Goal: Task Accomplishment & Management: Complete application form

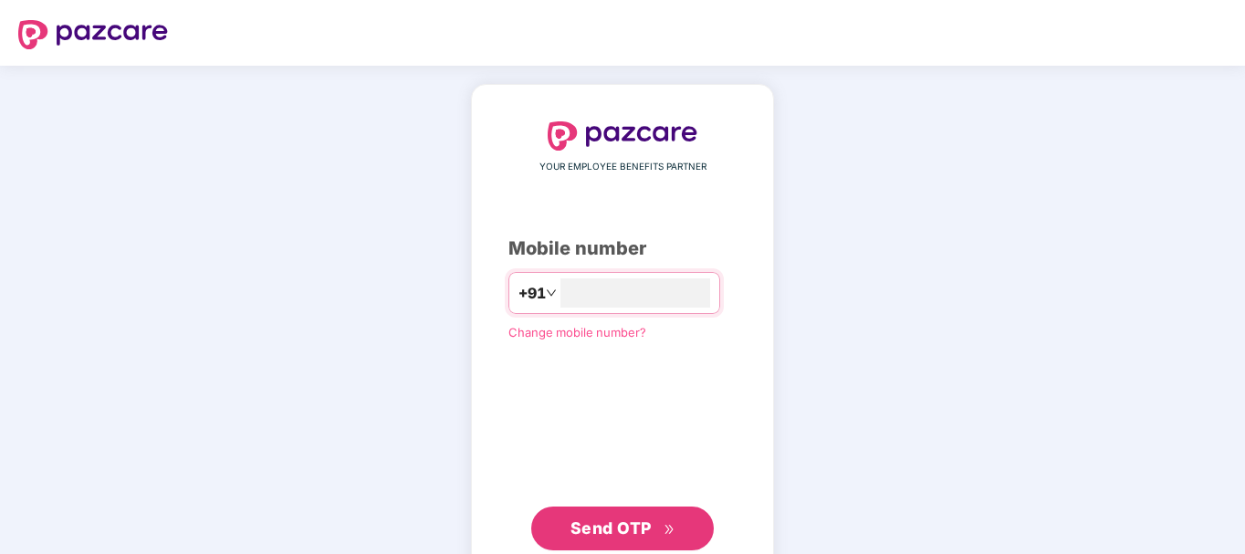
type input "**********"
click at [640, 525] on span "Send OTP" at bounding box center [610, 527] width 81 height 19
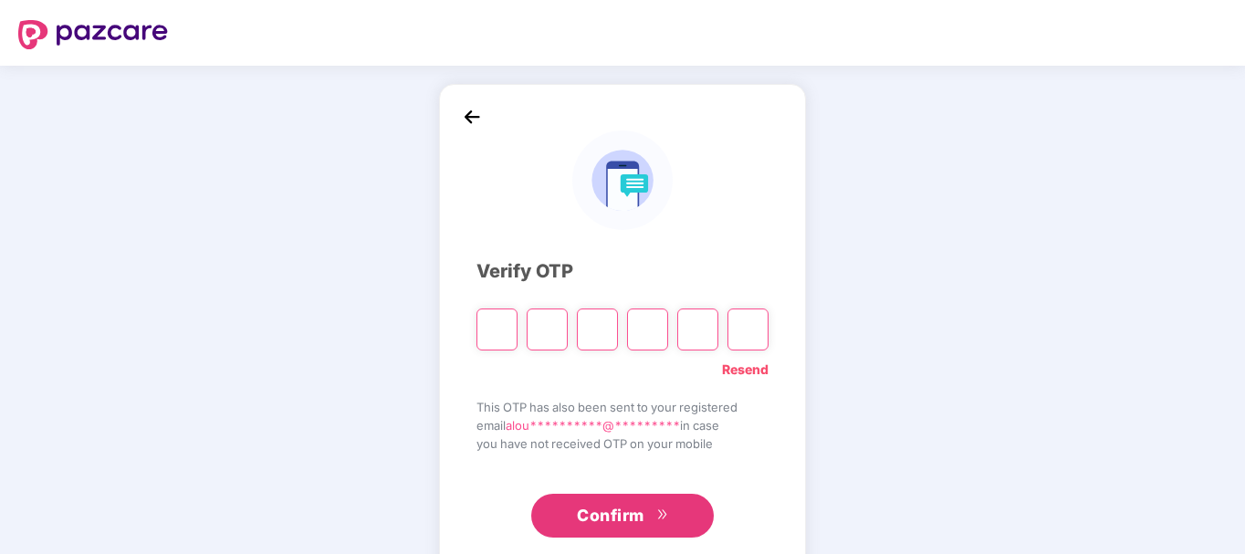
type input "*"
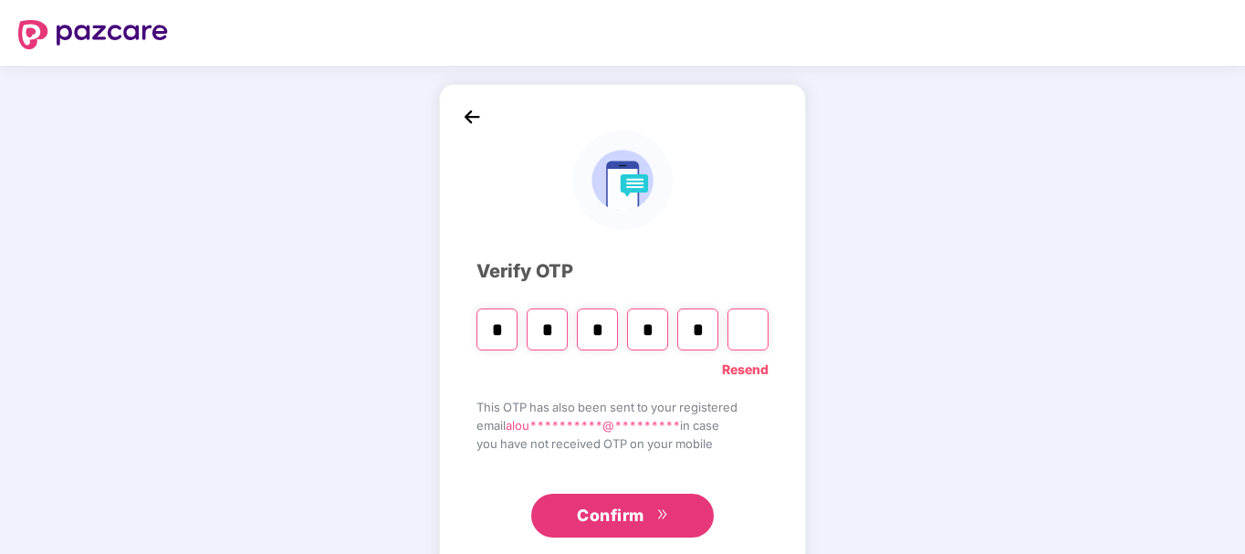
type input "*"
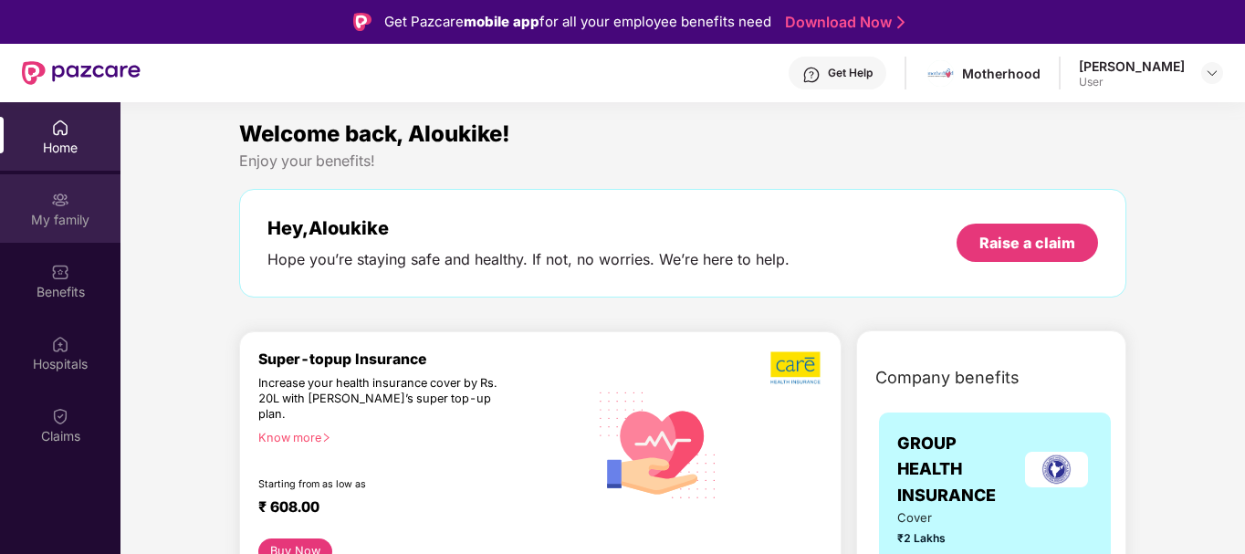
click at [58, 219] on div "My family" at bounding box center [60, 220] width 120 height 18
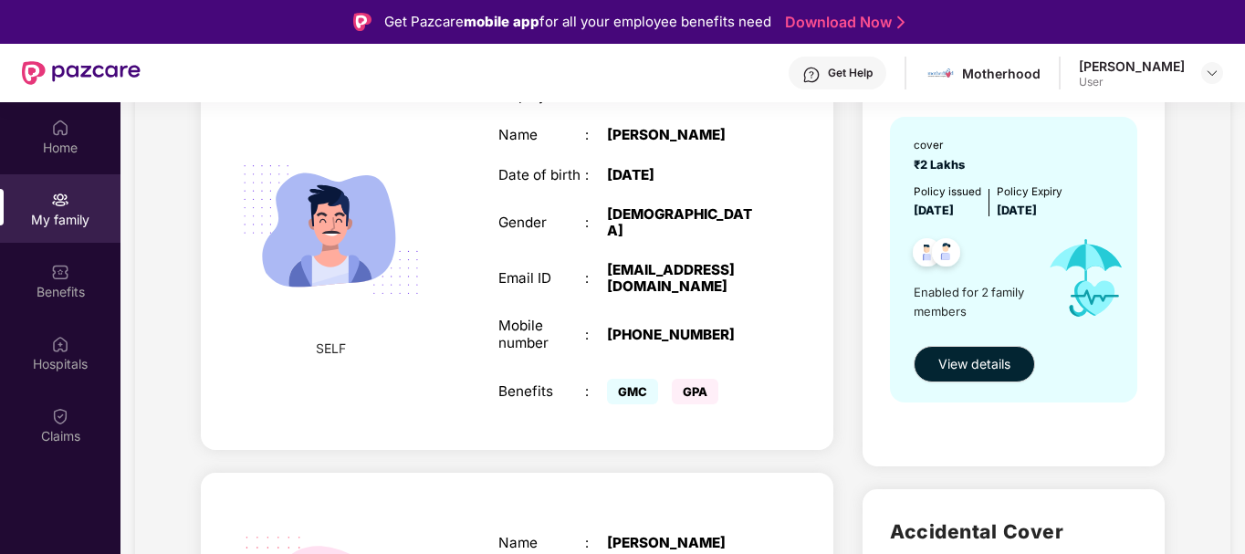
scroll to position [177, 0]
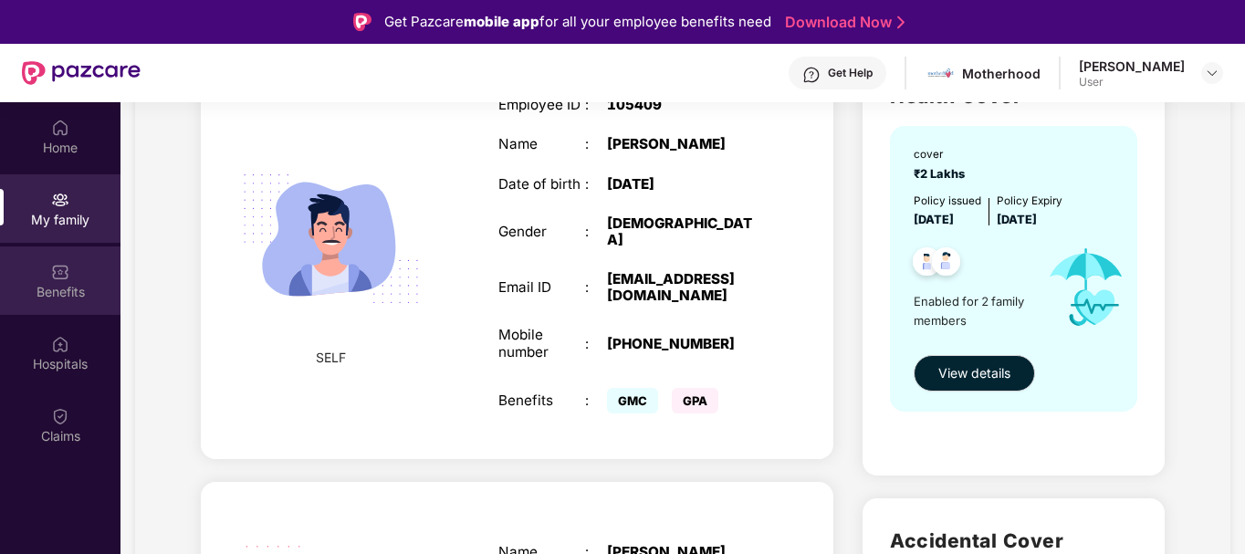
click at [76, 299] on div "Benefits" at bounding box center [60, 292] width 120 height 18
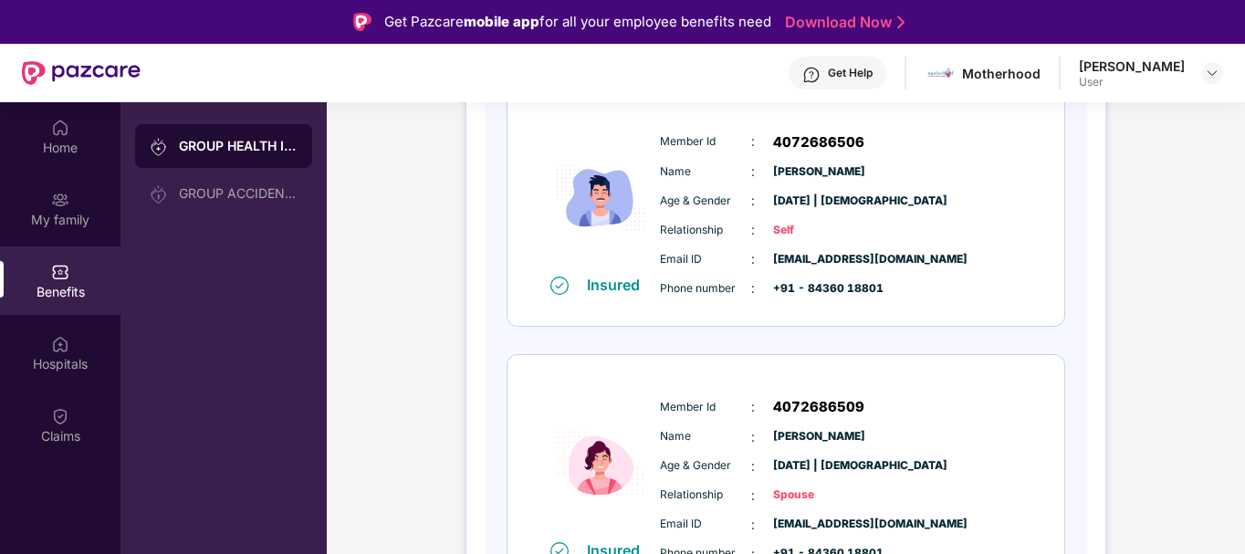
scroll to position [329, 0]
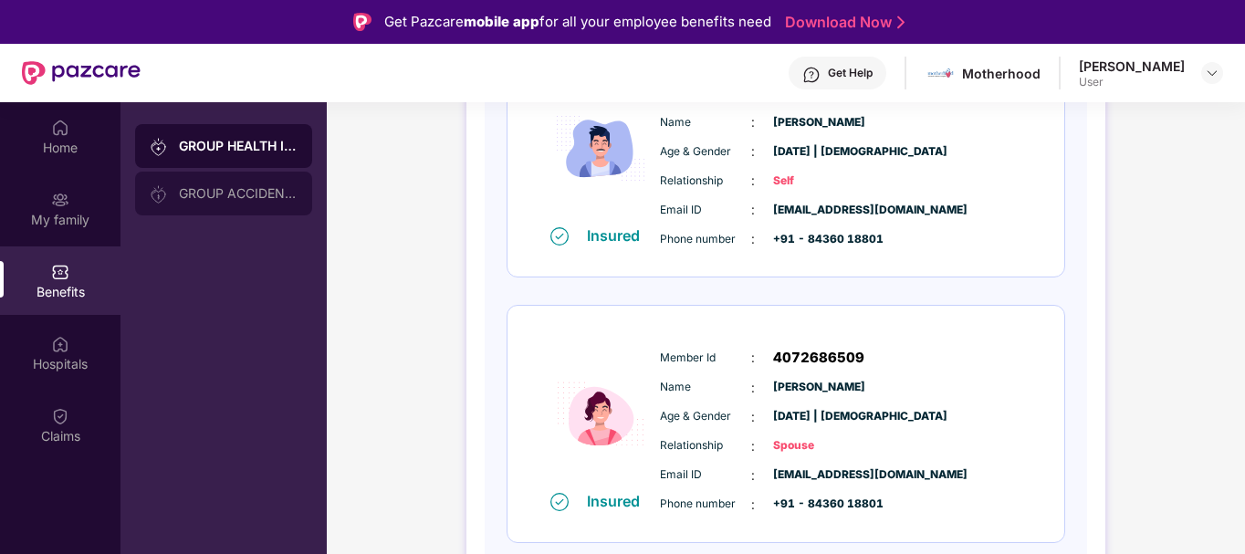
click at [287, 203] on div "GROUP ACCIDENTAL INSURANCE" at bounding box center [223, 194] width 177 height 44
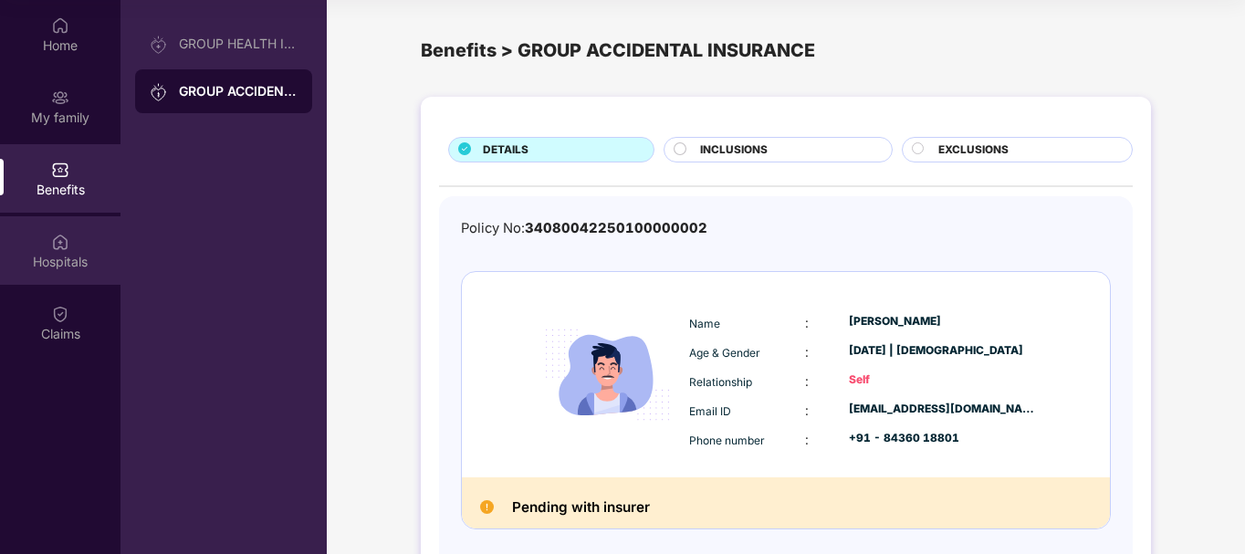
click at [56, 260] on div "Hospitals" at bounding box center [60, 262] width 120 height 18
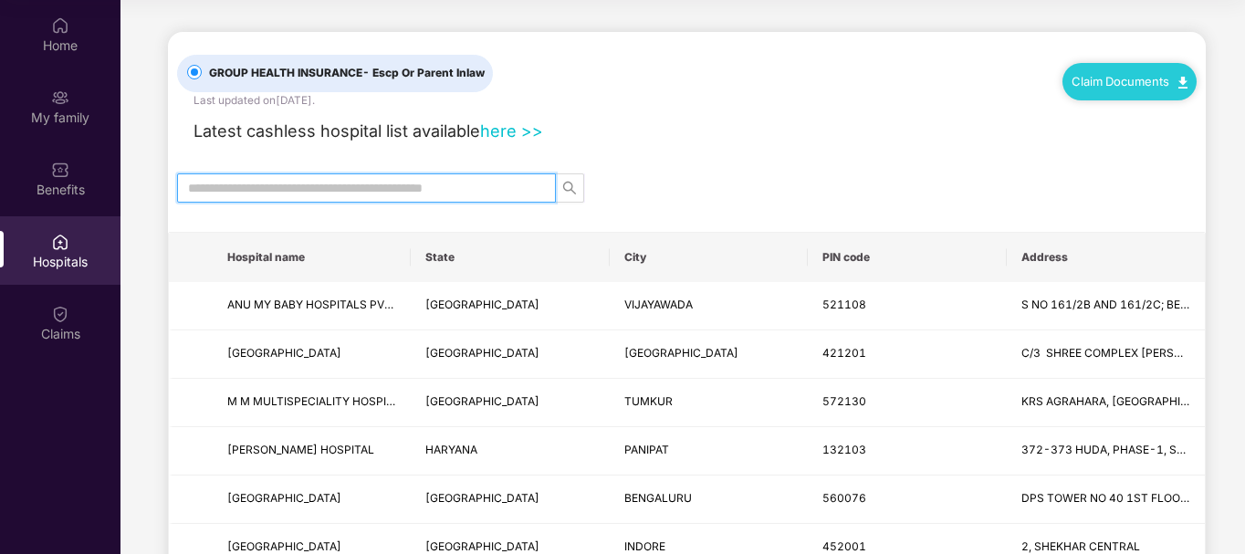
click at [331, 188] on input "text" at bounding box center [359, 188] width 342 height 20
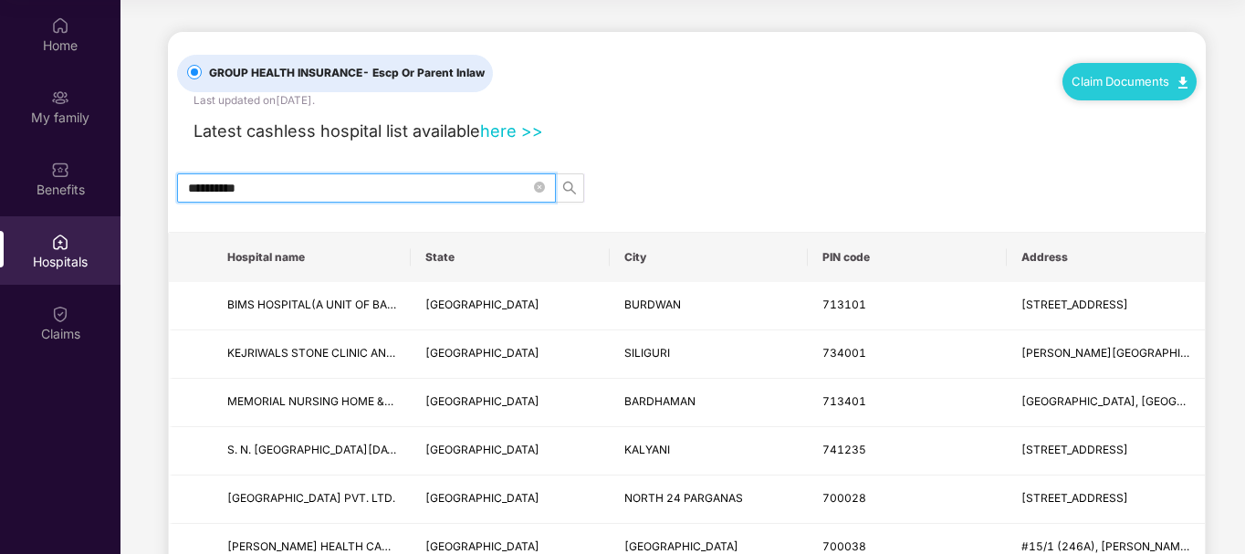
type input "**********"
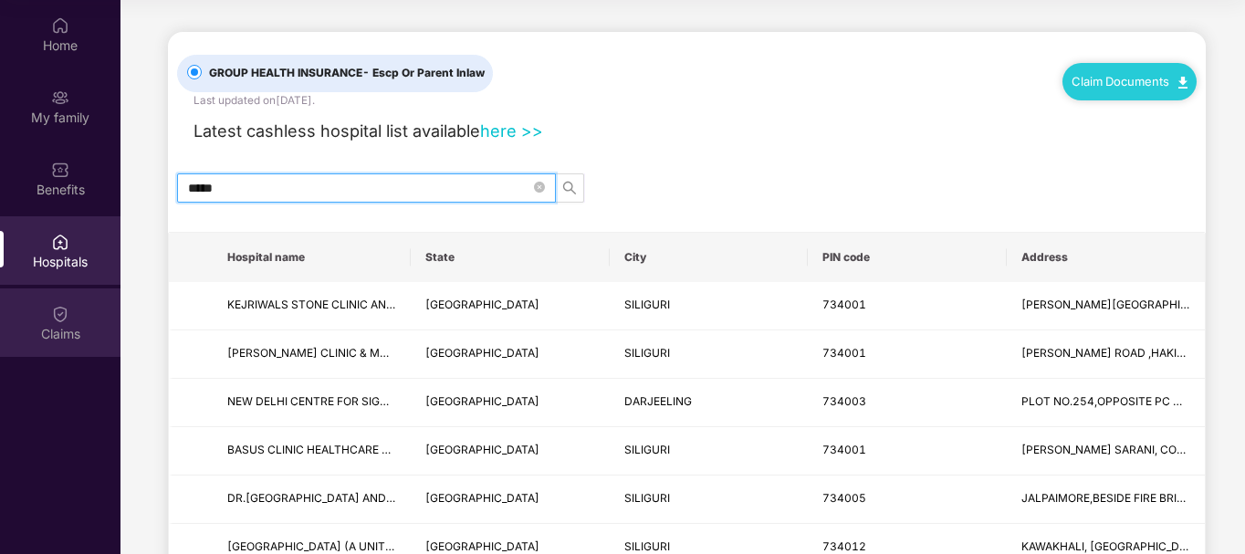
type input "*****"
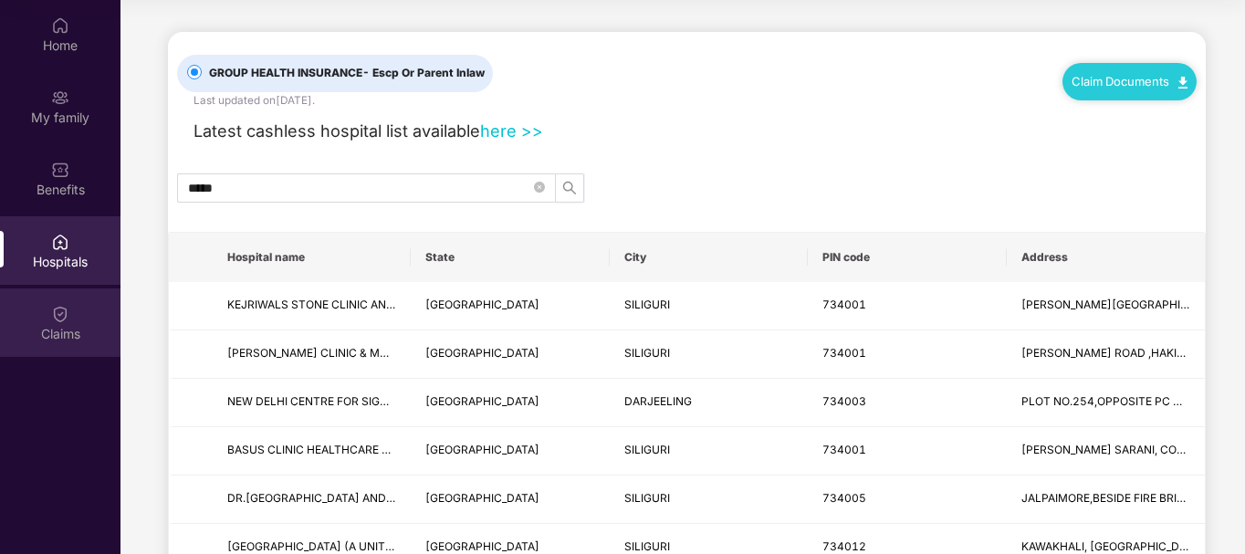
click at [89, 310] on div "Claims" at bounding box center [60, 322] width 120 height 68
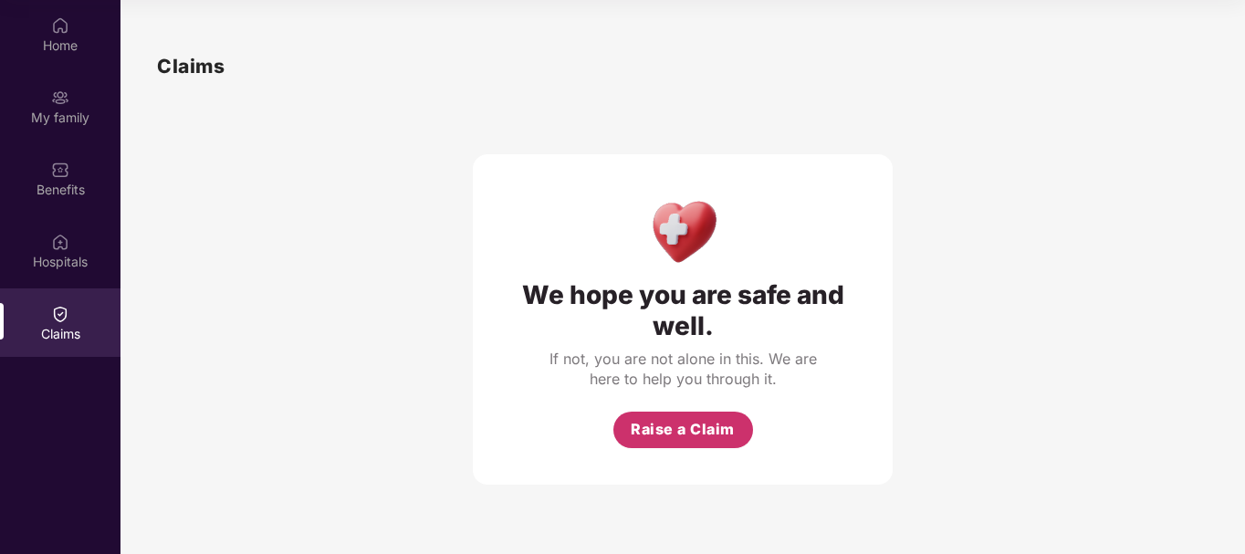
click at [673, 446] on button "Raise a Claim" at bounding box center [683, 430] width 140 height 37
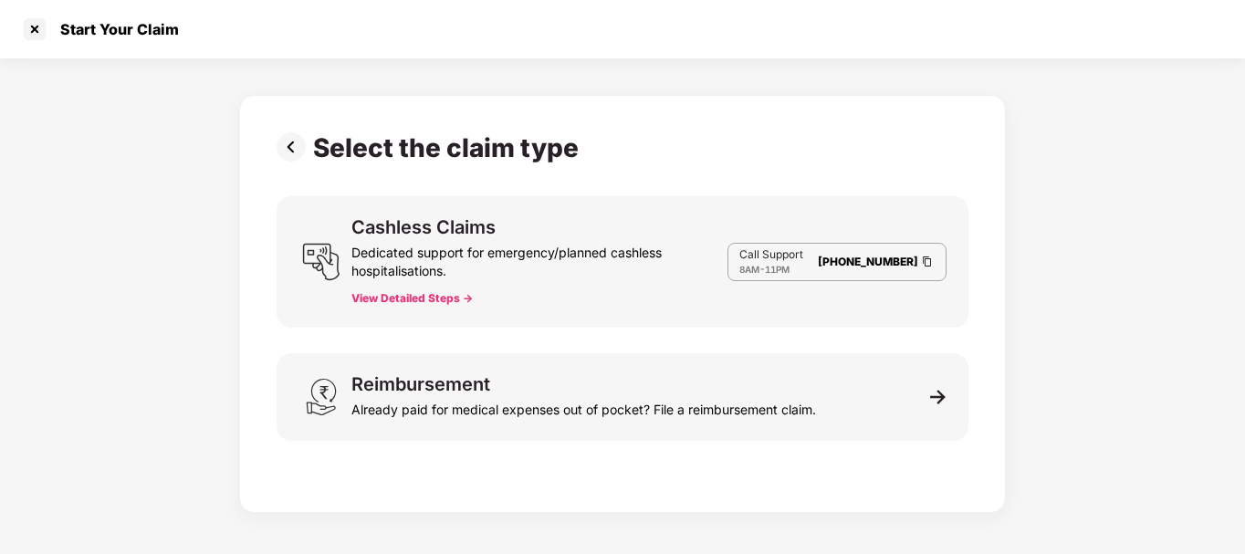
scroll to position [44, 0]
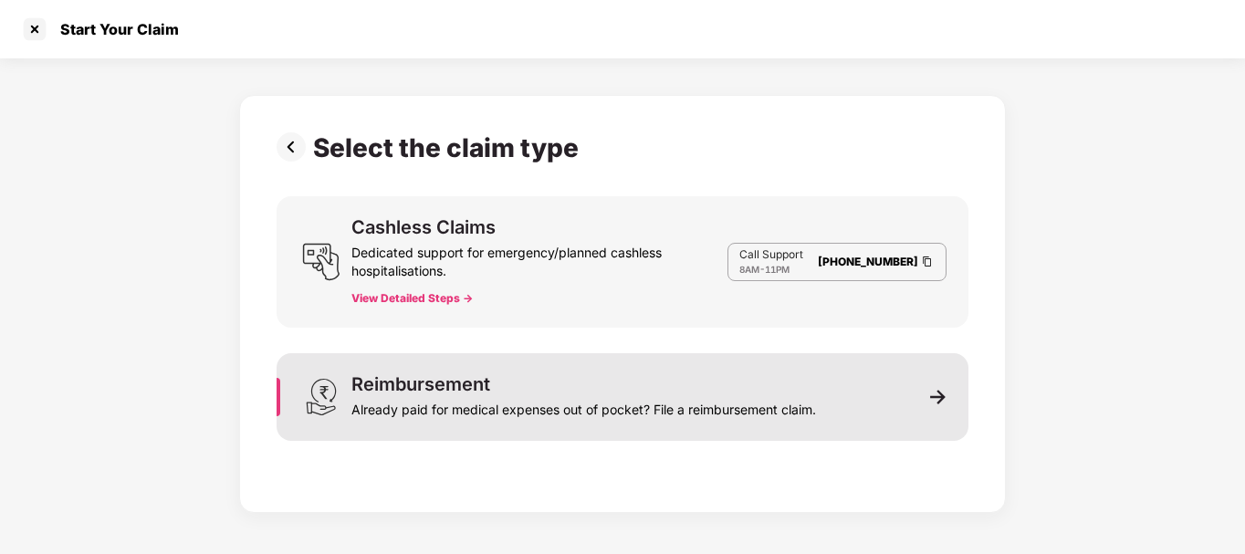
click at [867, 384] on div "Reimbursement Already paid for medical expenses out of pocket? File a reimburse…" at bounding box center [622, 397] width 692 height 88
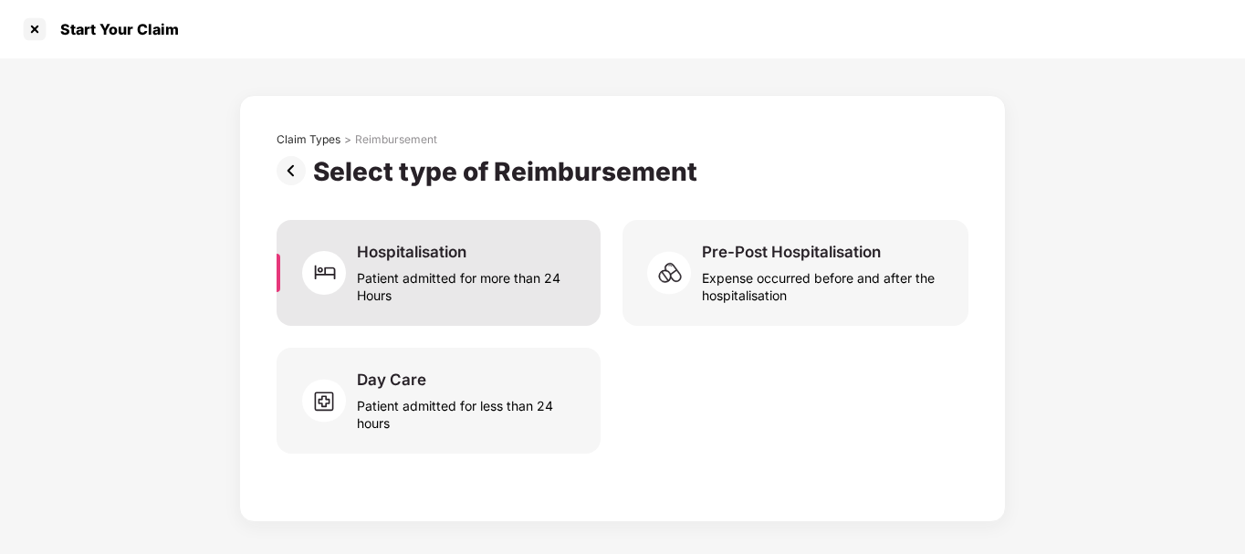
click at [496, 304] on div "Hospitalisation Patient admitted for more than 24 Hours" at bounding box center [438, 273] width 324 height 106
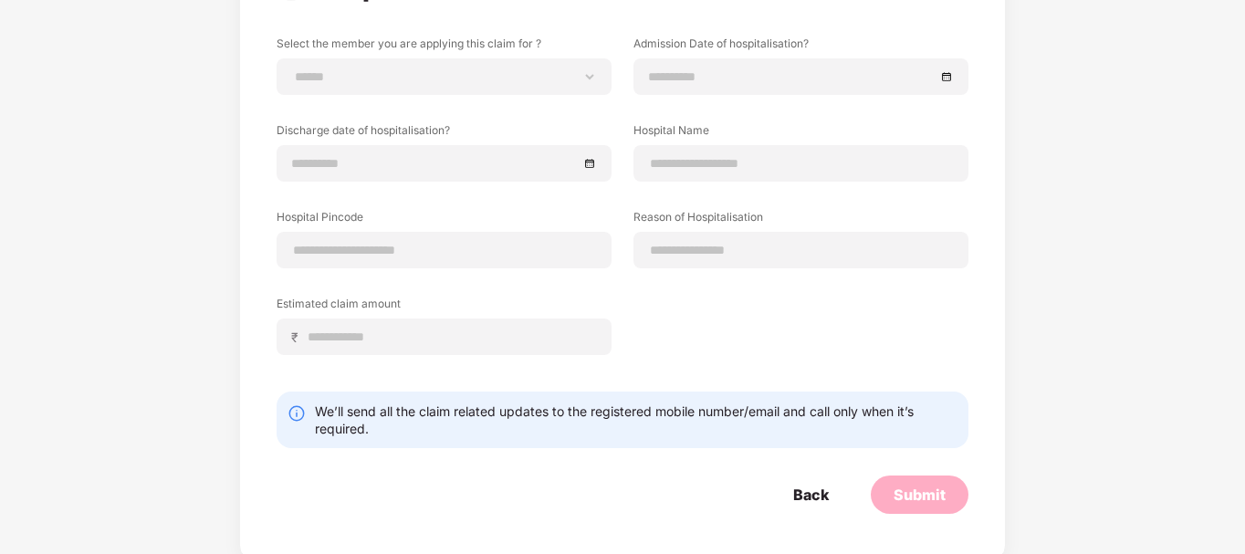
scroll to position [191, 0]
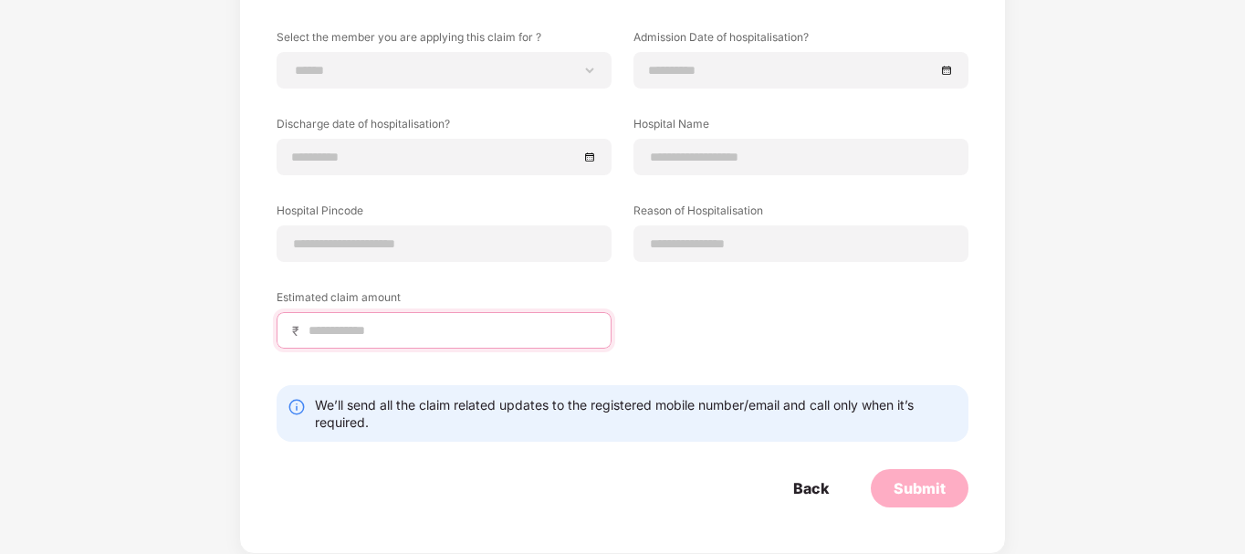
click at [498, 329] on input at bounding box center [451, 330] width 289 height 19
